Goal: Navigation & Orientation: Find specific page/section

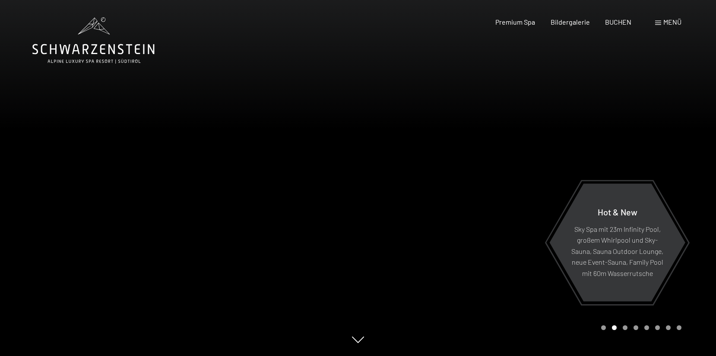
click at [514, 147] on div at bounding box center [537, 178] width 358 height 356
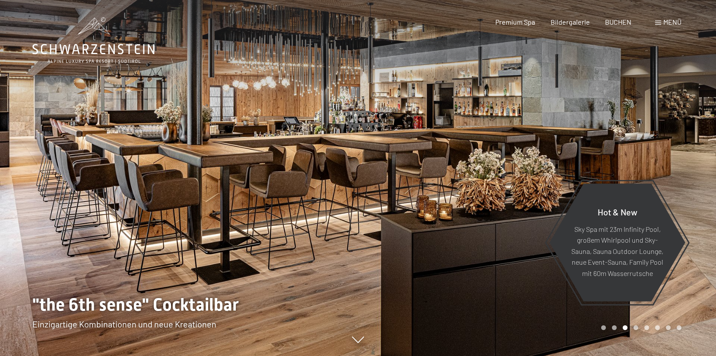
click at [514, 147] on div at bounding box center [537, 178] width 358 height 356
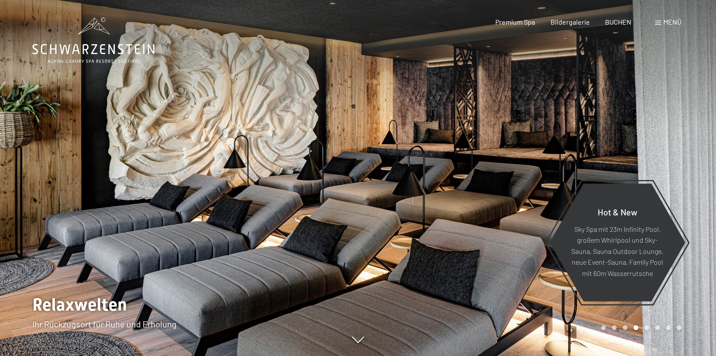
click at [514, 147] on div at bounding box center [537, 178] width 358 height 356
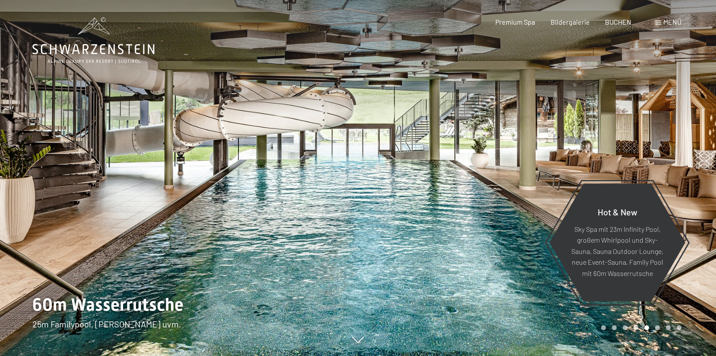
click at [514, 147] on div at bounding box center [537, 178] width 358 height 356
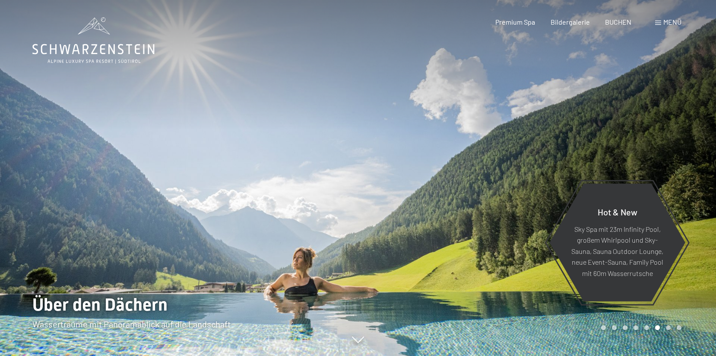
click at [533, 145] on div at bounding box center [537, 178] width 358 height 356
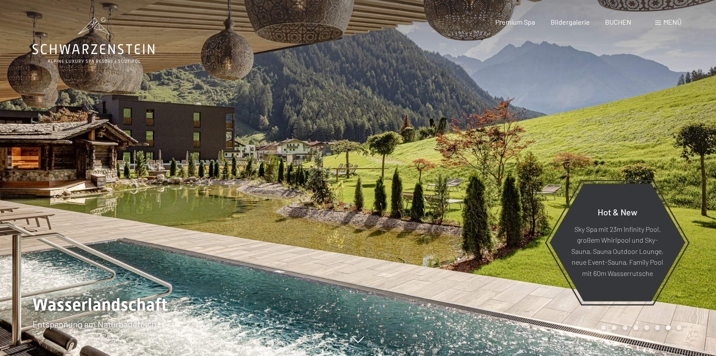
click at [73, 153] on div at bounding box center [179, 178] width 358 height 356
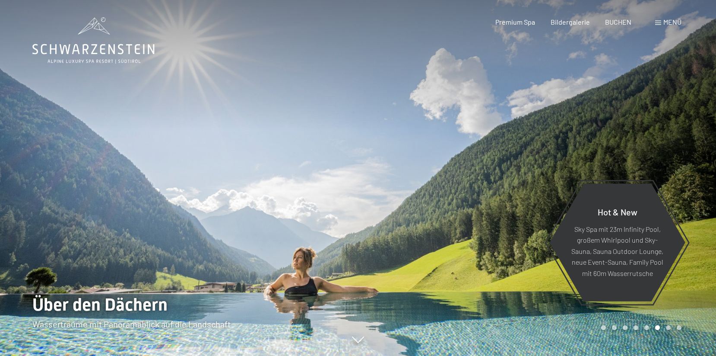
drag, startPoint x: 392, startPoint y: 9, endPoint x: 39, endPoint y: 138, distance: 376.0
click at [39, 138] on div at bounding box center [179, 178] width 358 height 356
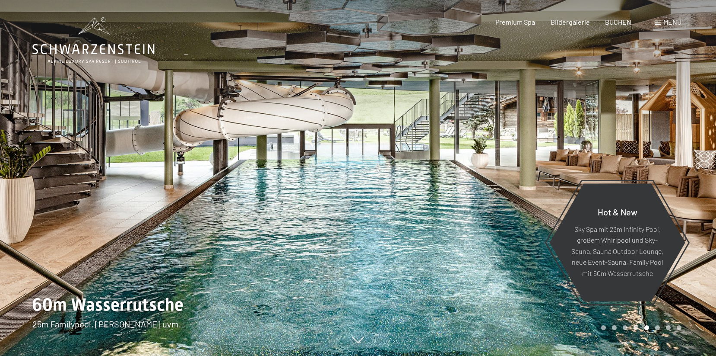
click at [39, 138] on div at bounding box center [179, 178] width 358 height 356
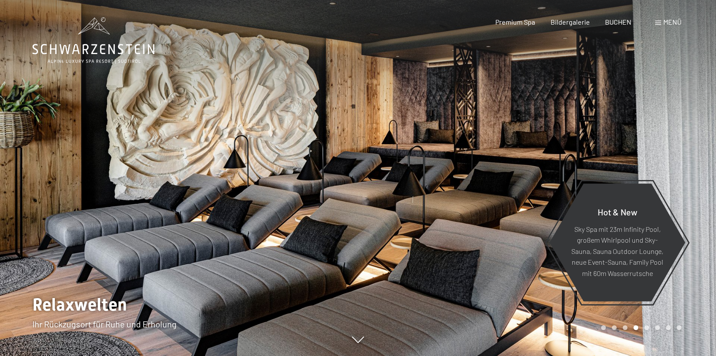
click at [39, 138] on div at bounding box center [179, 178] width 358 height 356
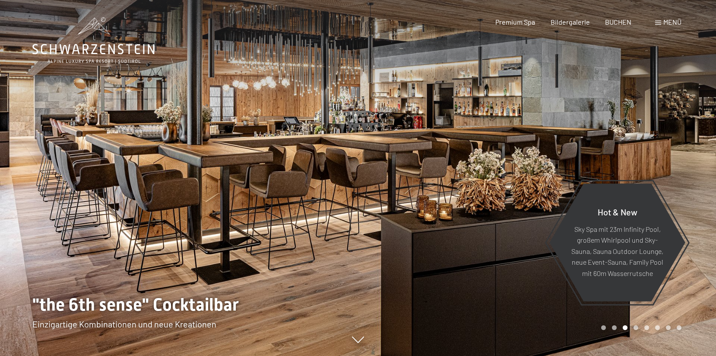
click at [627, 133] on div at bounding box center [537, 178] width 358 height 356
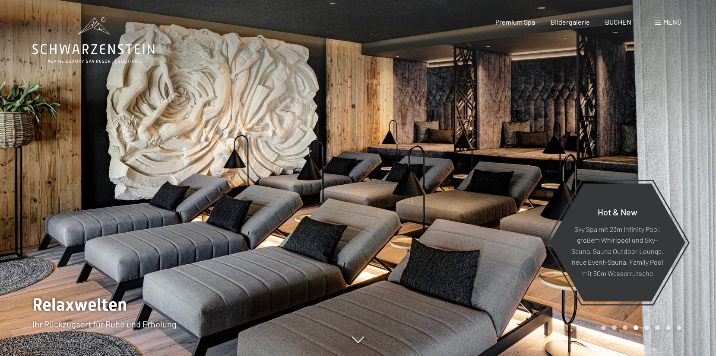
click at [627, 133] on div at bounding box center [537, 178] width 358 height 356
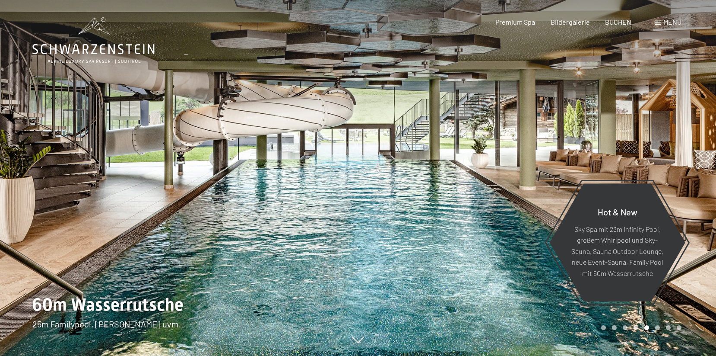
click at [627, 133] on div at bounding box center [537, 178] width 358 height 356
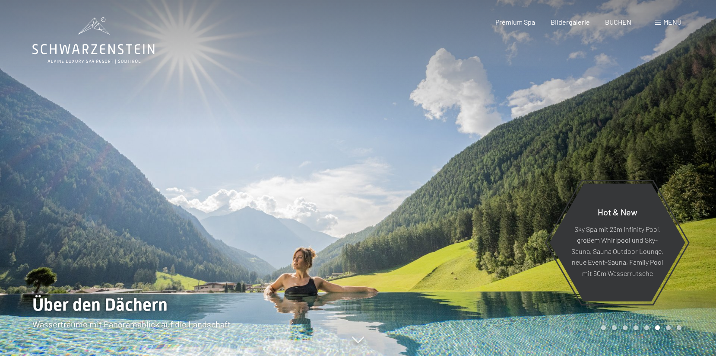
click at [627, 133] on div at bounding box center [537, 178] width 358 height 356
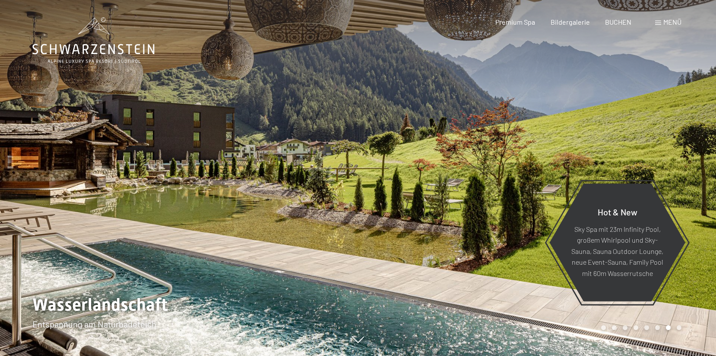
click at [627, 133] on div at bounding box center [537, 178] width 358 height 356
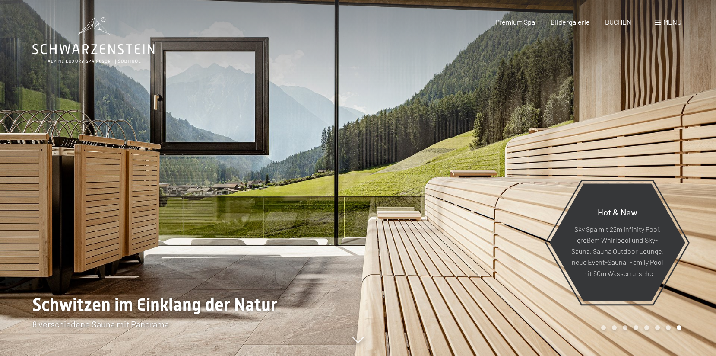
click at [627, 133] on div at bounding box center [537, 178] width 358 height 356
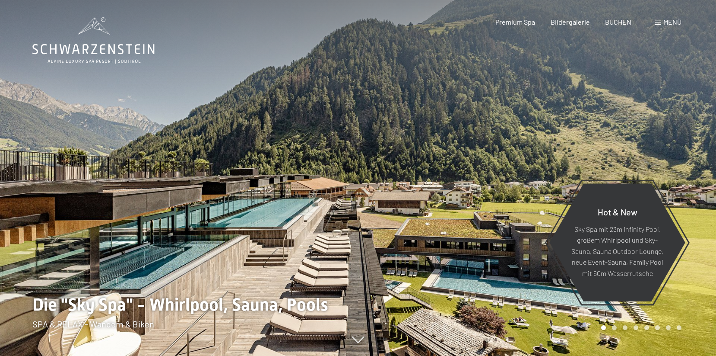
click at [627, 133] on div at bounding box center [537, 178] width 358 height 356
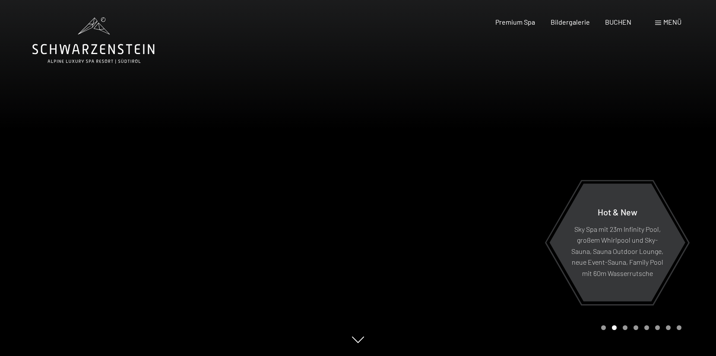
click at [627, 133] on div at bounding box center [537, 178] width 358 height 356
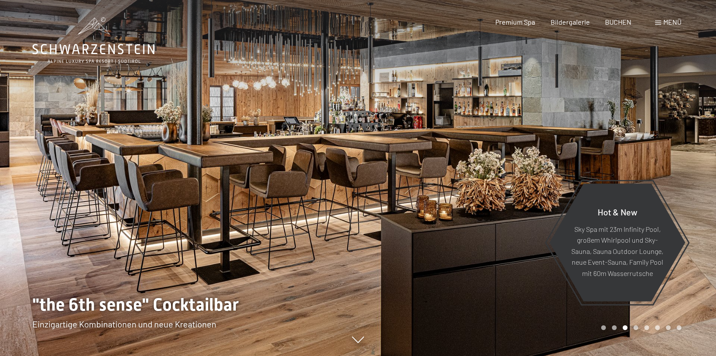
click at [625, 127] on div at bounding box center [537, 178] width 358 height 356
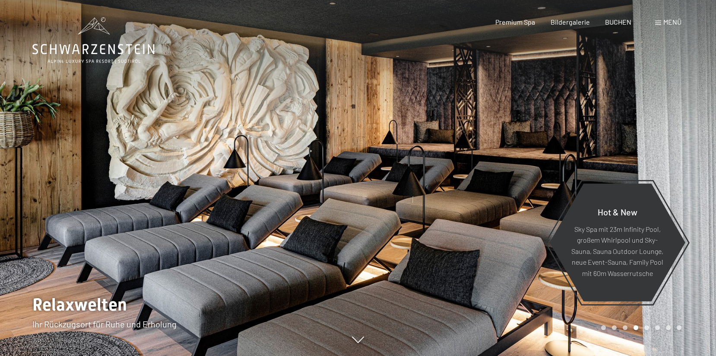
click at [625, 127] on div at bounding box center [537, 178] width 358 height 356
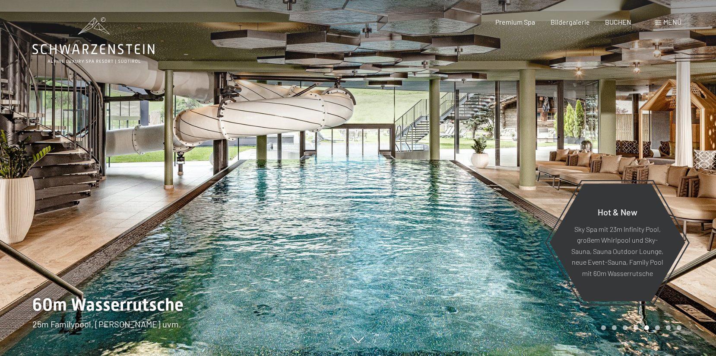
click at [625, 127] on div at bounding box center [537, 178] width 358 height 356
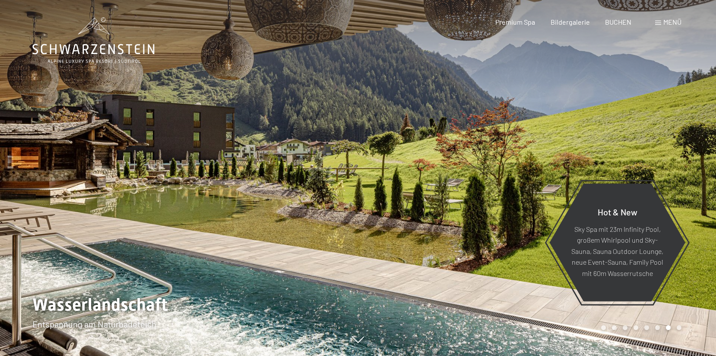
click at [625, 127] on div at bounding box center [537, 178] width 358 height 356
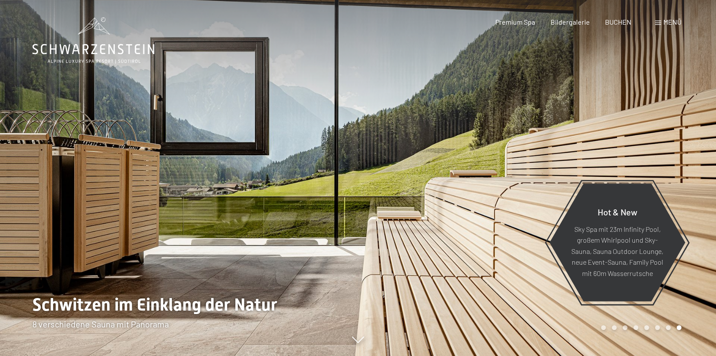
click at [625, 127] on div at bounding box center [537, 178] width 358 height 356
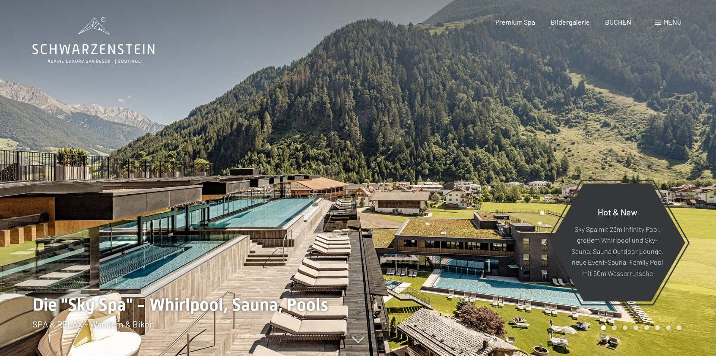
click at [625, 127] on div at bounding box center [537, 178] width 358 height 356
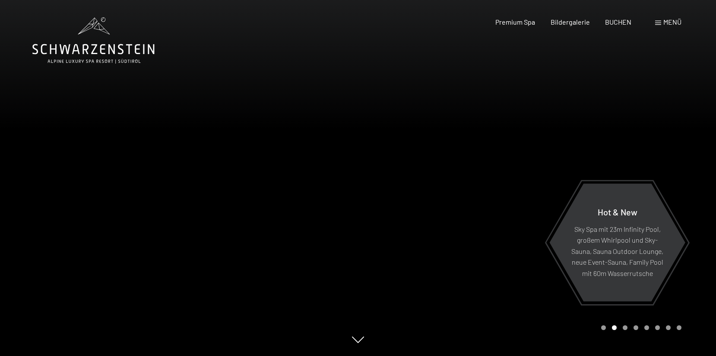
click at [460, 177] on div at bounding box center [537, 178] width 358 height 356
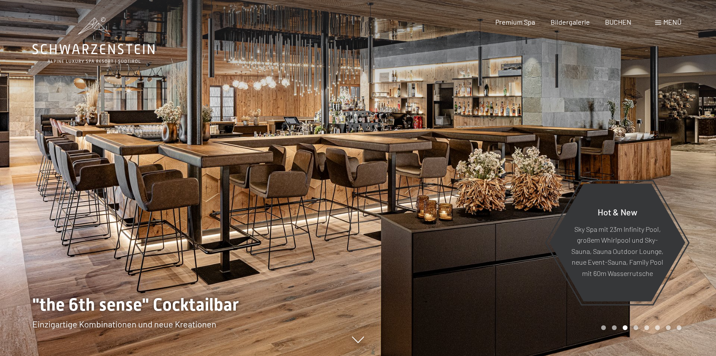
click at [460, 177] on div at bounding box center [537, 178] width 358 height 356
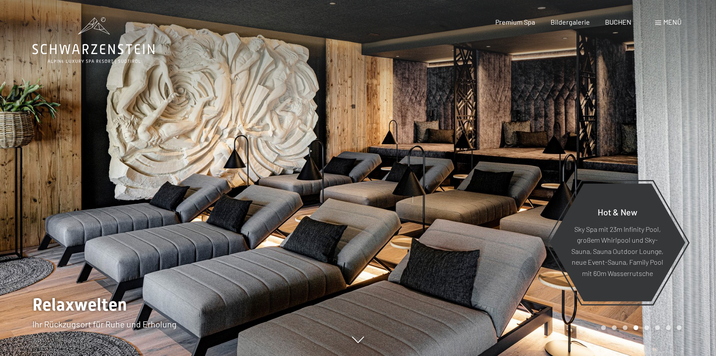
click at [460, 177] on div at bounding box center [537, 178] width 358 height 356
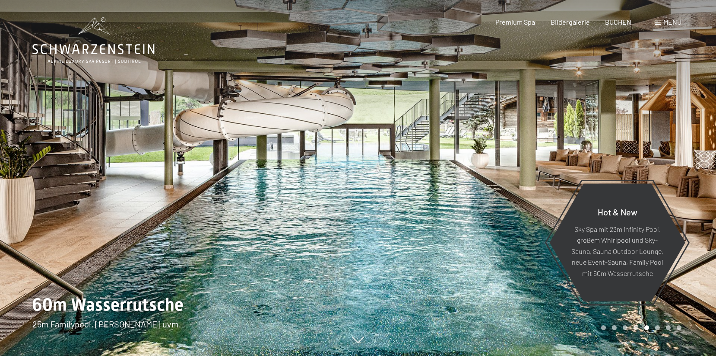
click at [460, 177] on div at bounding box center [537, 178] width 358 height 356
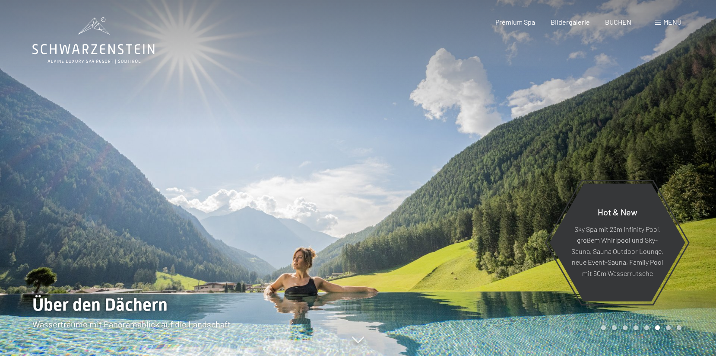
click at [460, 177] on div at bounding box center [537, 178] width 358 height 356
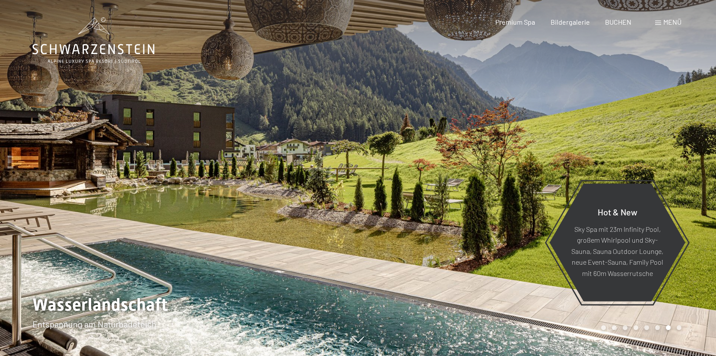
click at [151, 44] on icon at bounding box center [93, 40] width 122 height 46
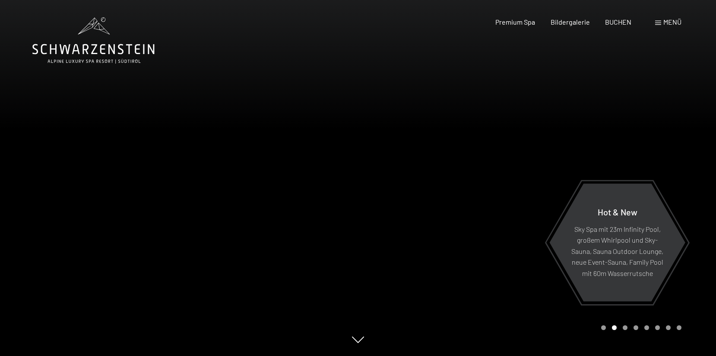
click at [544, 149] on div at bounding box center [537, 178] width 358 height 356
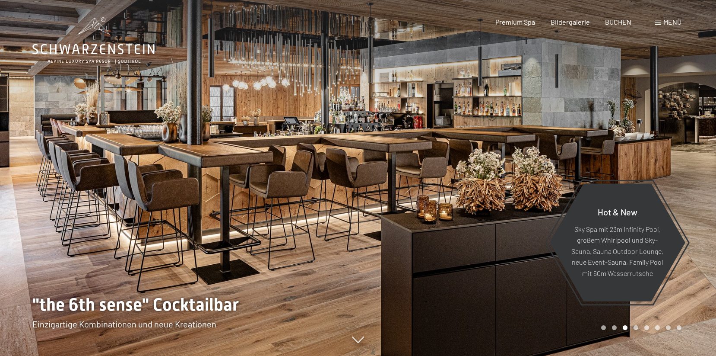
click at [544, 149] on div at bounding box center [537, 178] width 358 height 356
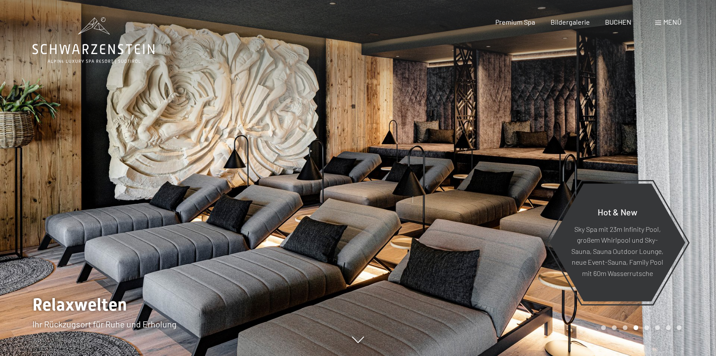
click at [544, 149] on div at bounding box center [537, 178] width 358 height 356
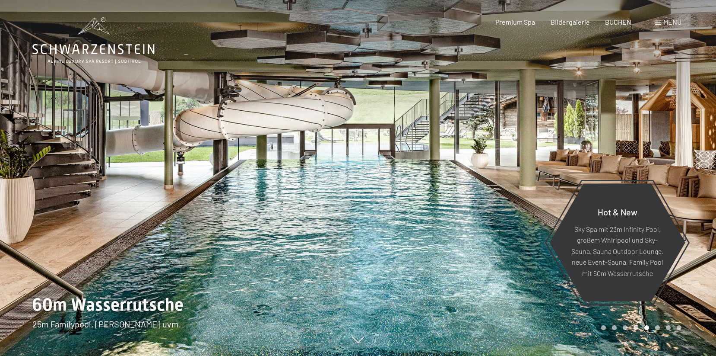
click at [544, 149] on div at bounding box center [537, 178] width 358 height 356
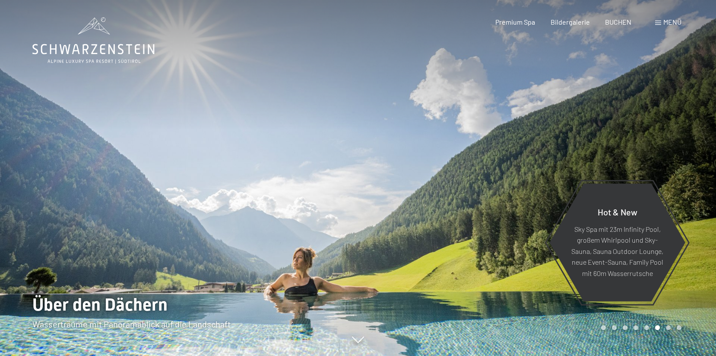
click at [544, 149] on div at bounding box center [537, 178] width 358 height 356
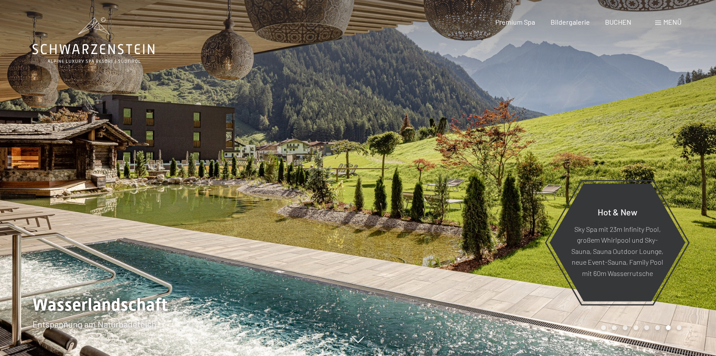
click at [222, 127] on div at bounding box center [179, 178] width 358 height 356
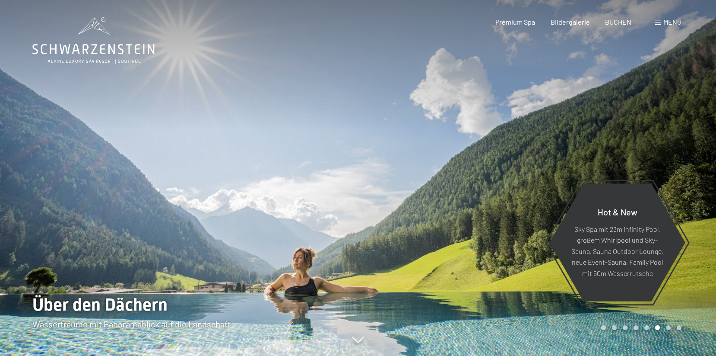
click at [514, 75] on div at bounding box center [537, 178] width 358 height 356
click at [514, 70] on div at bounding box center [537, 178] width 358 height 356
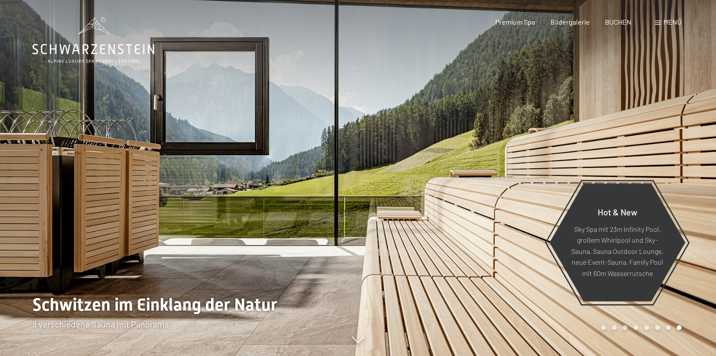
click at [514, 70] on div at bounding box center [537, 178] width 358 height 356
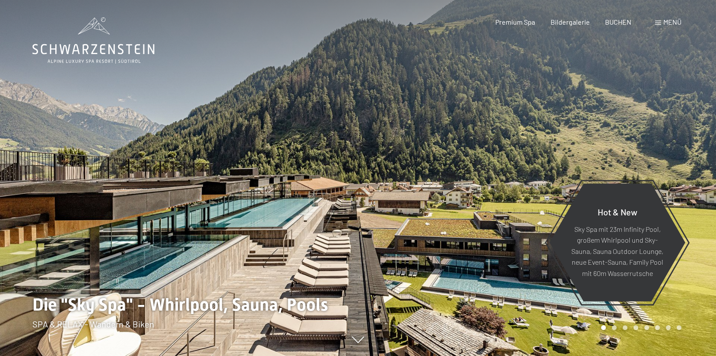
click at [514, 70] on div at bounding box center [537, 178] width 358 height 356
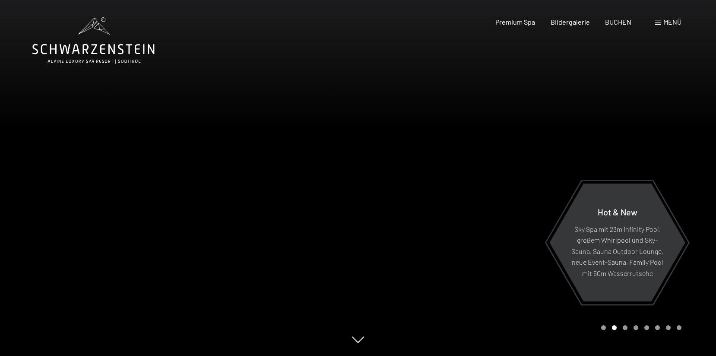
click at [514, 70] on div at bounding box center [537, 178] width 358 height 356
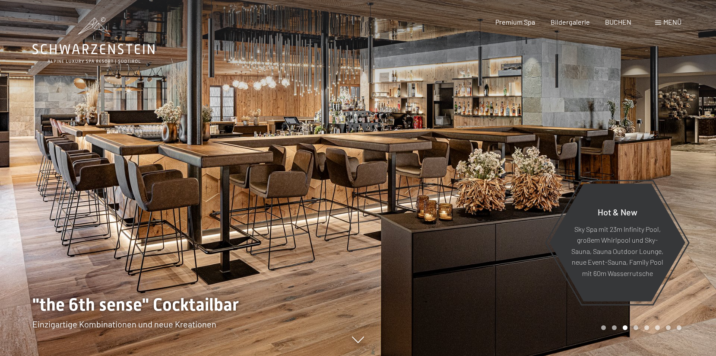
click at [514, 70] on div at bounding box center [537, 178] width 358 height 356
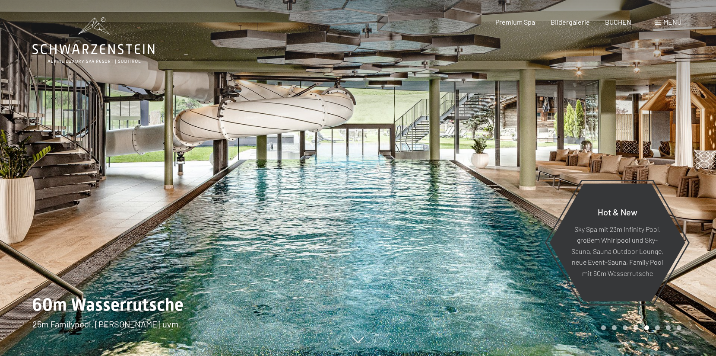
click at [514, 70] on div at bounding box center [537, 178] width 358 height 356
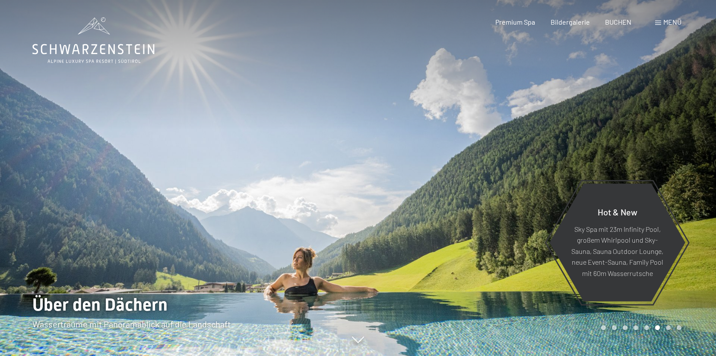
click at [514, 70] on div at bounding box center [537, 178] width 358 height 356
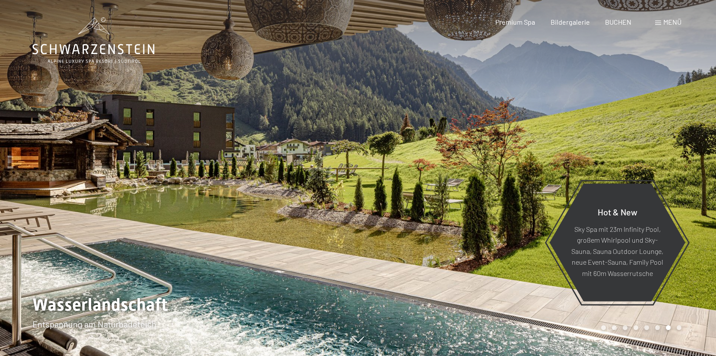
click at [514, 70] on div at bounding box center [537, 178] width 358 height 356
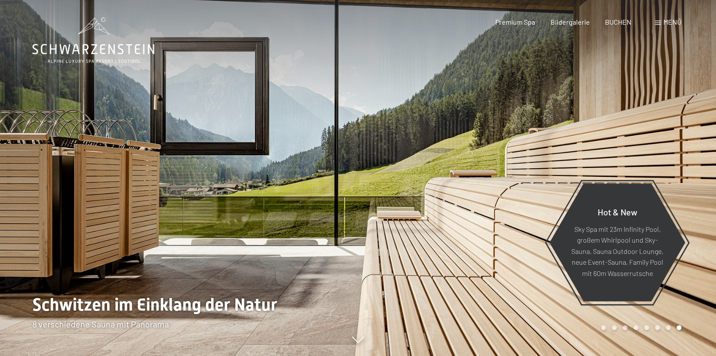
click at [137, 151] on div at bounding box center [179, 178] width 358 height 356
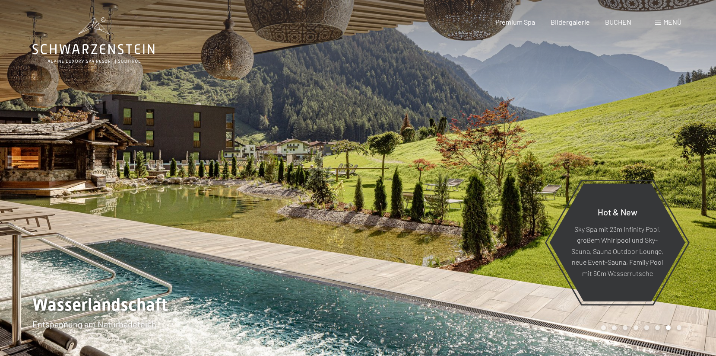
click at [137, 151] on div at bounding box center [179, 178] width 358 height 356
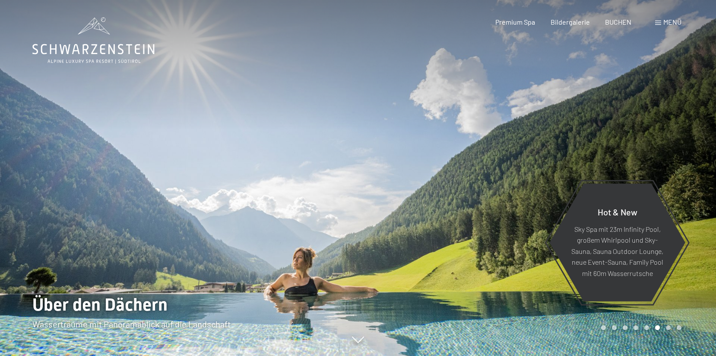
click at [137, 151] on div at bounding box center [179, 178] width 358 height 356
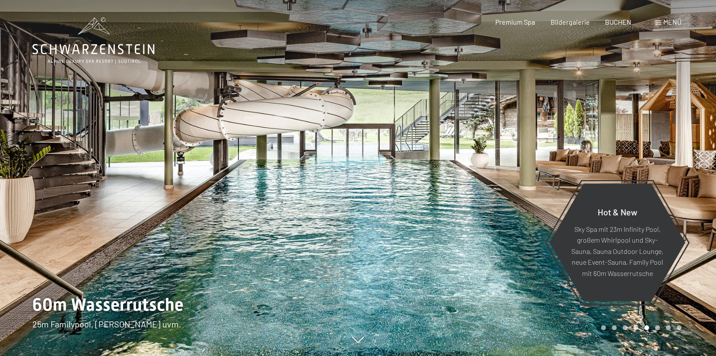
click at [137, 151] on div at bounding box center [179, 178] width 358 height 356
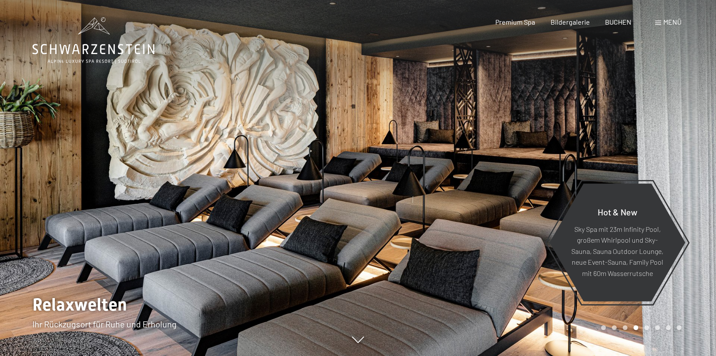
click at [137, 151] on div at bounding box center [179, 178] width 358 height 356
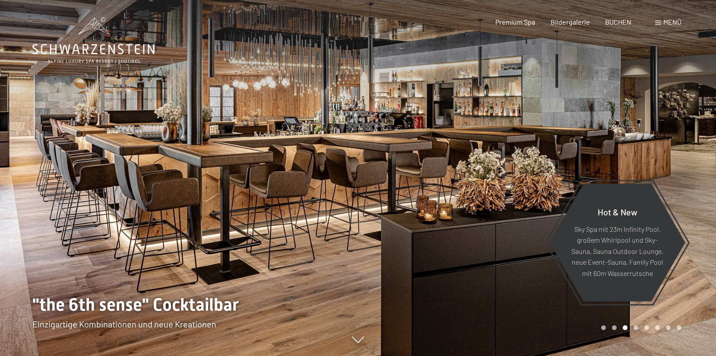
click at [137, 151] on div at bounding box center [179, 178] width 358 height 356
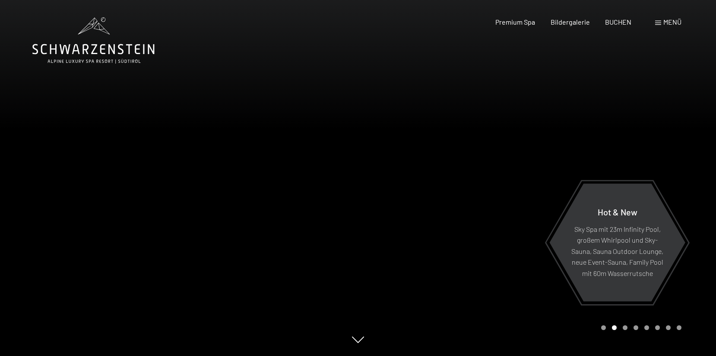
click at [137, 151] on div at bounding box center [179, 178] width 358 height 356
